Goal: Task Accomplishment & Management: Use online tool/utility

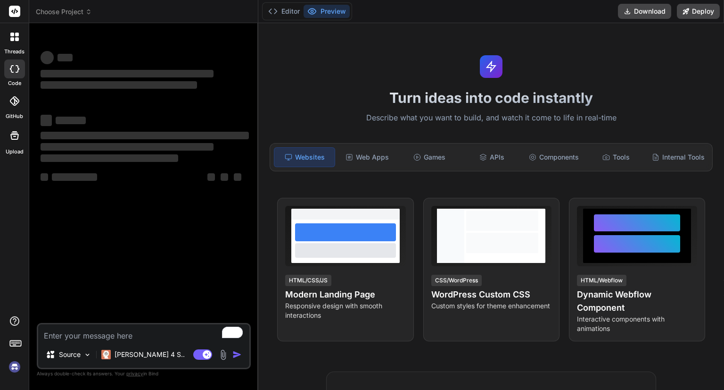
type textarea "x"
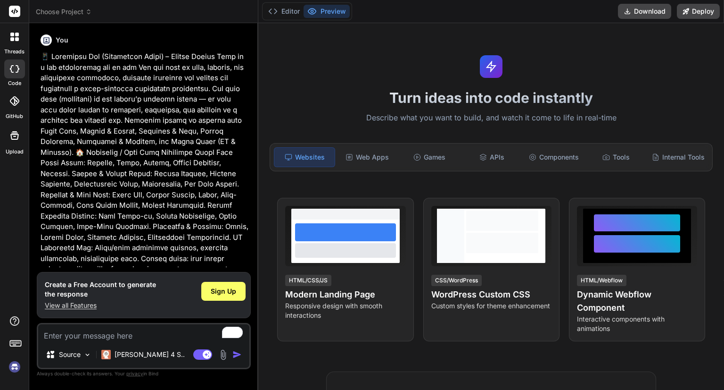
scroll to position [1168, 0]
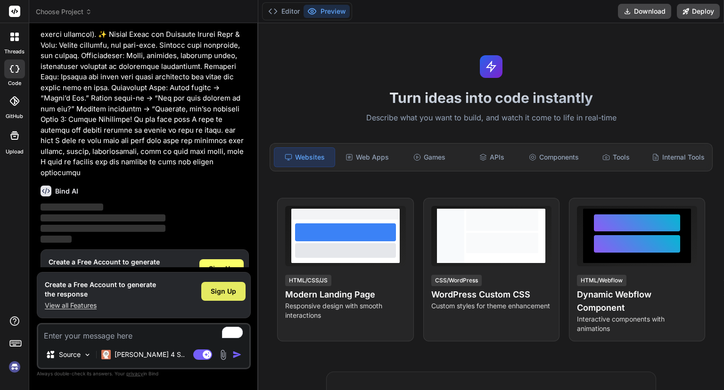
click at [223, 292] on span "Sign Up" at bounding box center [223, 290] width 25 height 9
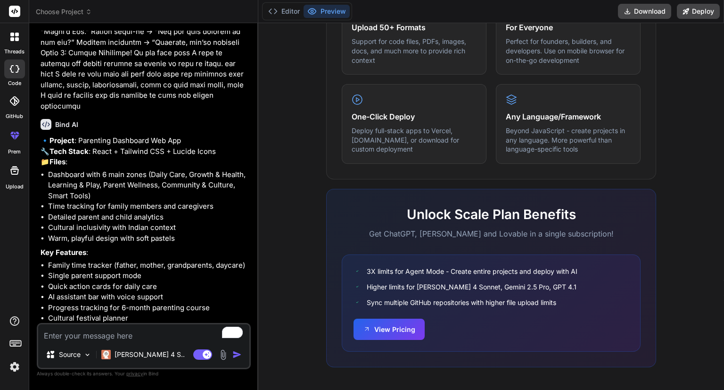
scroll to position [1262, 0]
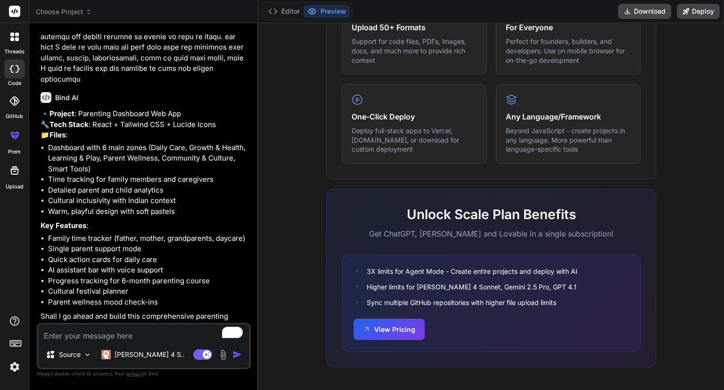
type textarea "x"
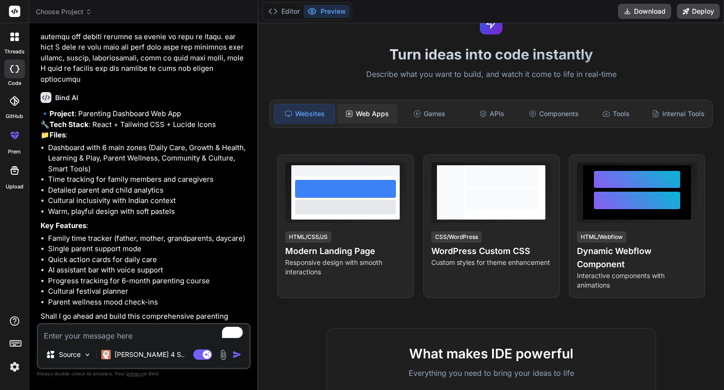
scroll to position [43, 0]
click at [369, 114] on div "Web Apps" at bounding box center [367, 114] width 60 height 20
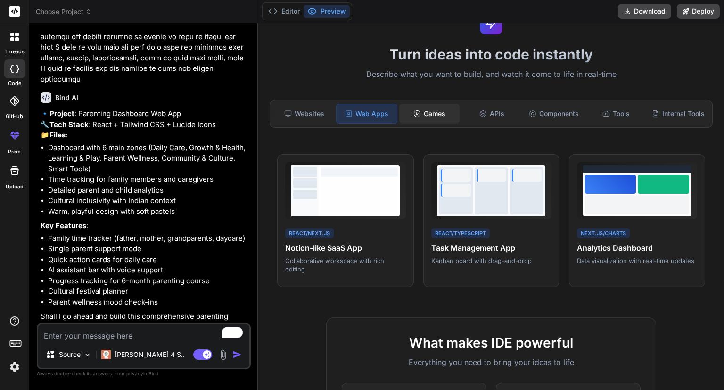
click at [430, 112] on div "Games" at bounding box center [429, 114] width 60 height 20
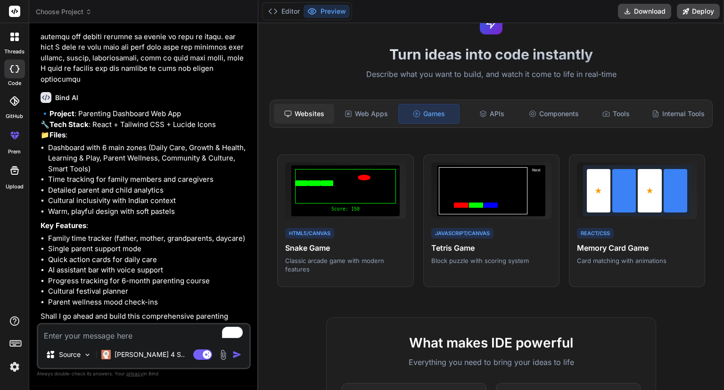
click at [292, 120] on div "Websites" at bounding box center [304, 114] width 60 height 20
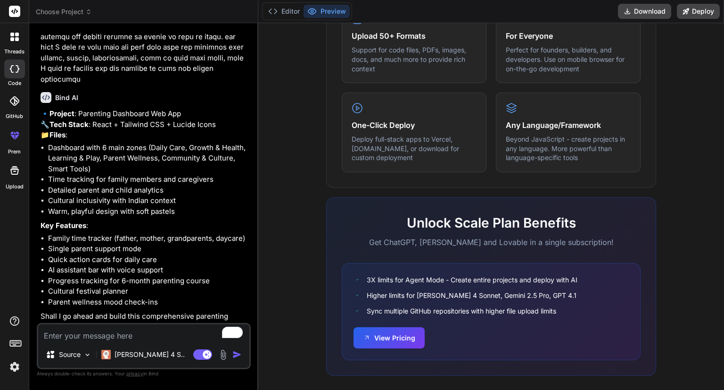
scroll to position [531, 0]
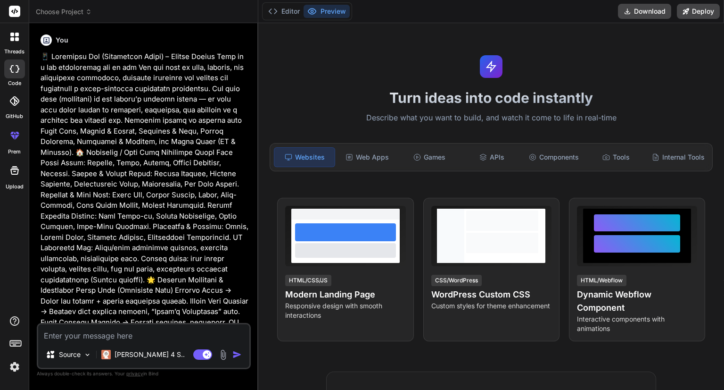
type textarea "x"
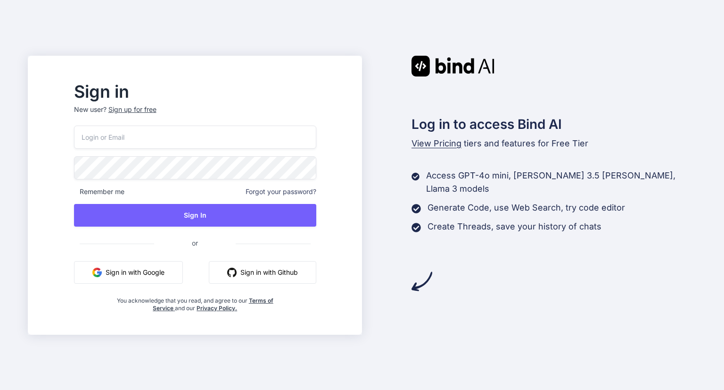
click at [162, 271] on button "Sign in with Google" at bounding box center [128, 272] width 109 height 23
